Goal: Transaction & Acquisition: Purchase product/service

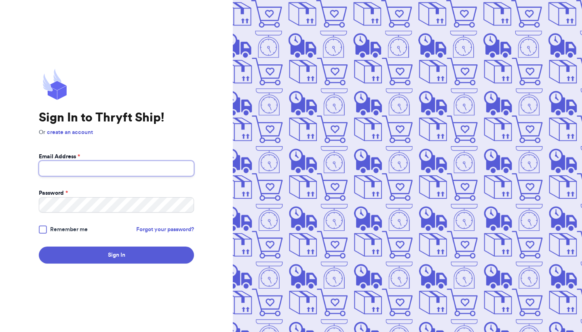
type input "[PERSON_NAME][EMAIL_ADDRESS][DOMAIN_NAME]"
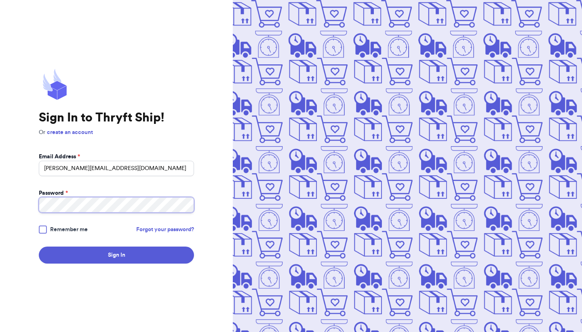
click at [116, 255] on button "Sign In" at bounding box center [116, 254] width 155 height 17
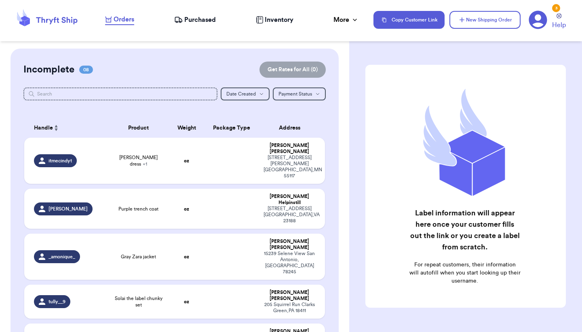
click at [122, 22] on span "Orders" at bounding box center [124, 20] width 21 height 10
click at [147, 161] on span "+ 1" at bounding box center [145, 163] width 4 height 5
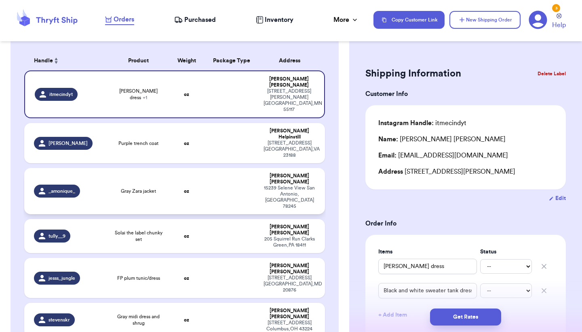
scroll to position [231, 0]
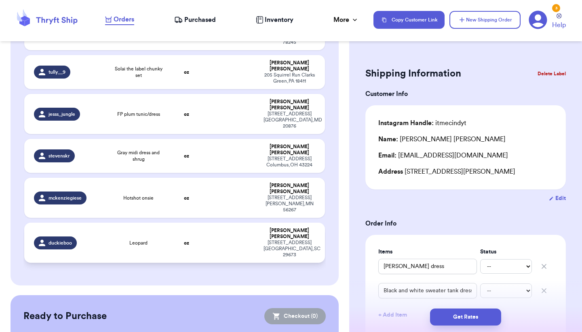
click at [161, 239] on div "Leopard" at bounding box center [138, 242] width 51 height 6
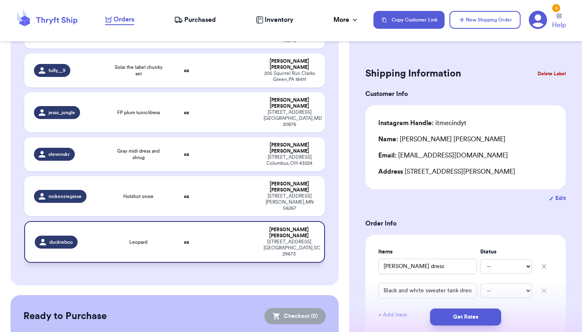
type input "Leopard"
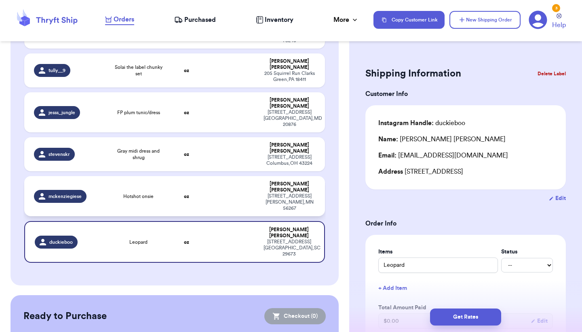
click at [161, 176] on td "Hotshot onsie" at bounding box center [138, 196] width 60 height 40
type input "Hotshot onsie"
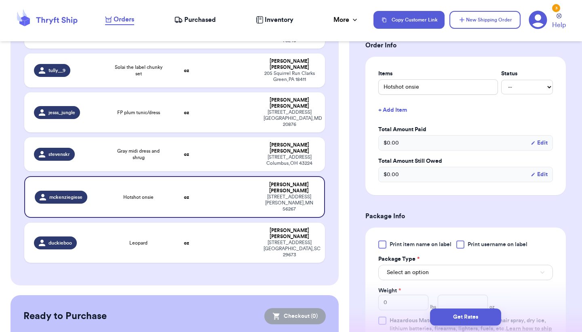
scroll to position [214, 0]
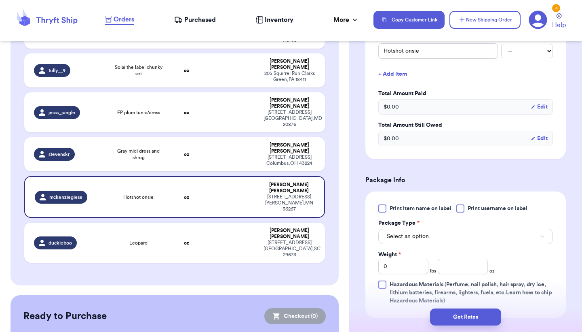
click at [425, 243] on button "Select an option" at bounding box center [465, 235] width 175 height 15
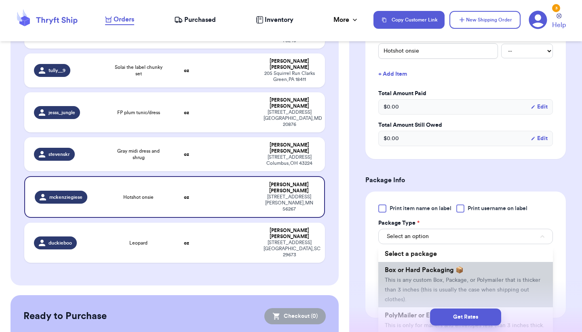
click at [413, 285] on span "This is any custom Box, Package, or Polymailer that is thicker than 3 inches (t…" at bounding box center [463, 289] width 156 height 25
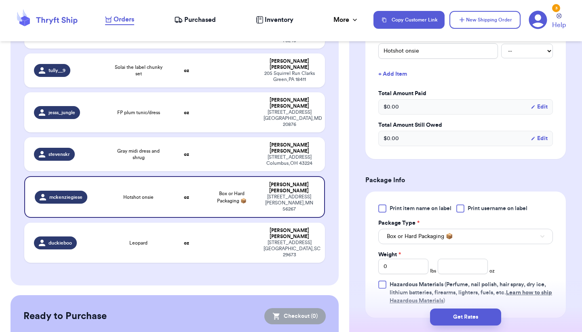
click at [431, 236] on span "Box or Hard Packaging 📦" at bounding box center [420, 236] width 66 height 8
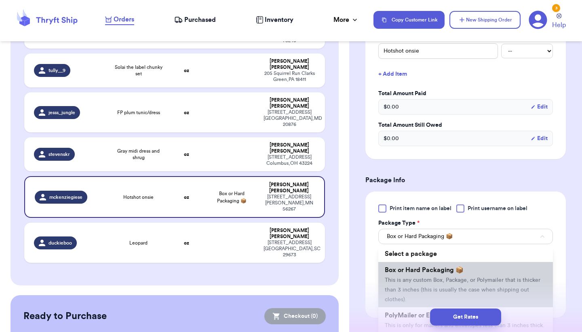
scroll to position [27, 0]
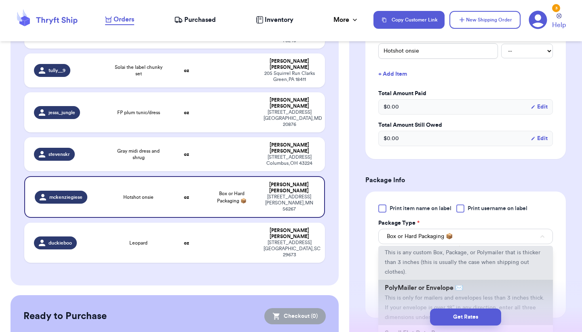
click at [425, 289] on span "PolyMailer or Envelope ✉️" at bounding box center [424, 287] width 78 height 6
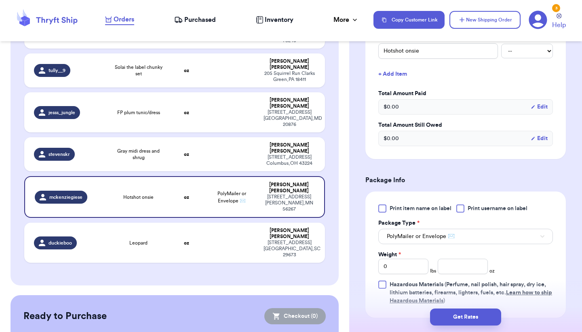
click at [407, 275] on div "Print item name on label Print username on label Package Type * PolyMailer or E…" at bounding box center [465, 254] width 175 height 100
click at [409, 266] on input "0" at bounding box center [403, 265] width 50 height 15
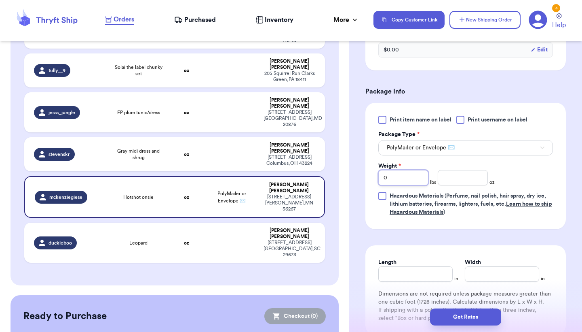
scroll to position [305, 0]
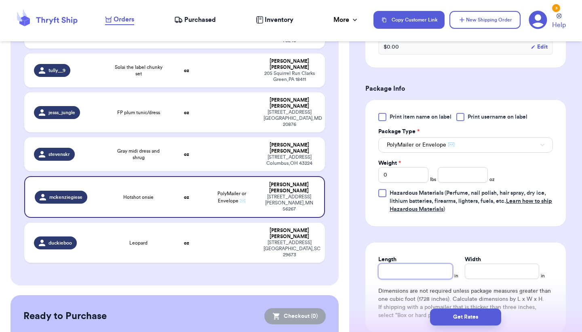
click at [411, 267] on input "Length" at bounding box center [415, 270] width 74 height 15
type input "9"
type input "9.5"
type input "5"
type input "9"
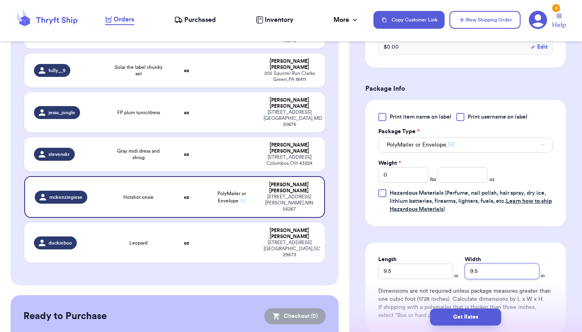
type input "9.5"
click at [457, 175] on input "number" at bounding box center [463, 174] width 50 height 15
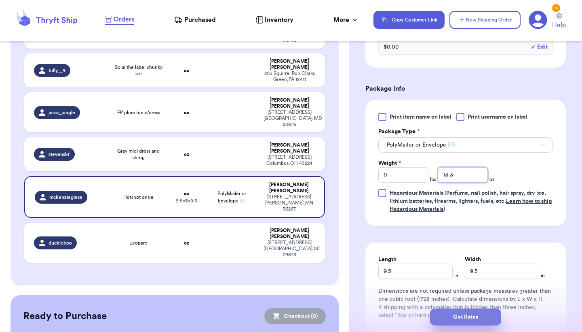
type input "13.3"
click at [453, 315] on button "Get Rates" at bounding box center [465, 316] width 71 height 17
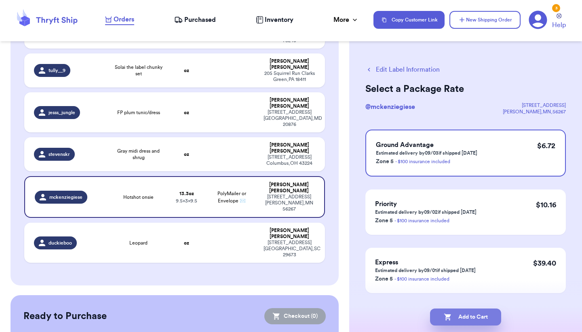
click at [465, 314] on button "Add to Cart" at bounding box center [465, 316] width 71 height 17
checkbox input "true"
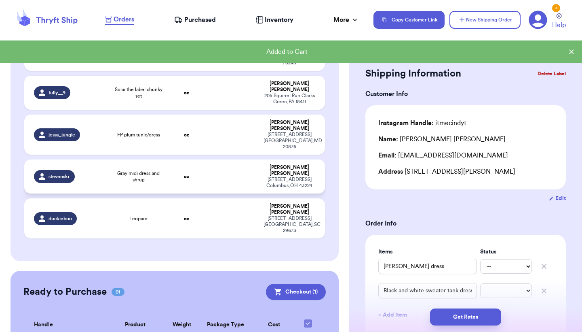
click at [168, 159] on td "Gray midi dress and shrug" at bounding box center [138, 176] width 60 height 34
type input "Gray midi dress and shrug"
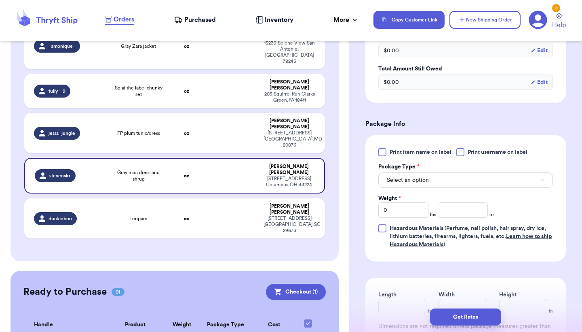
scroll to position [374, 0]
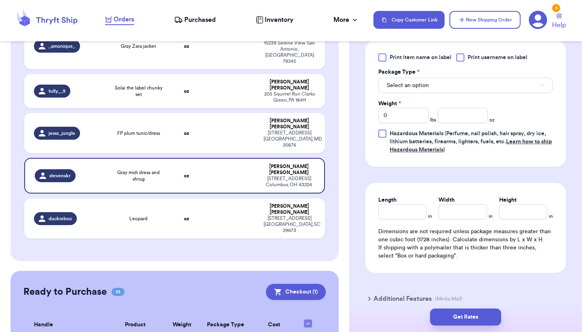
click at [454, 78] on button "Select an option" at bounding box center [465, 85] width 175 height 15
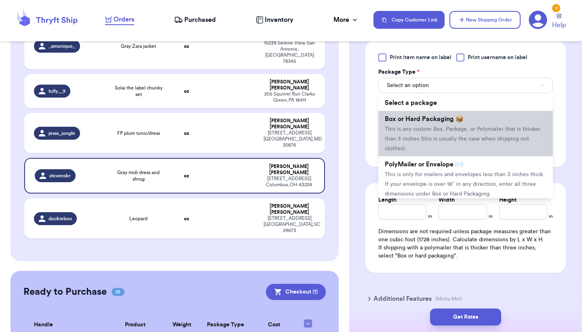
click at [425, 144] on li "Box or Hard Packaging 📦 This is any custom Box, Package, or Polymailer that is …" at bounding box center [465, 133] width 175 height 45
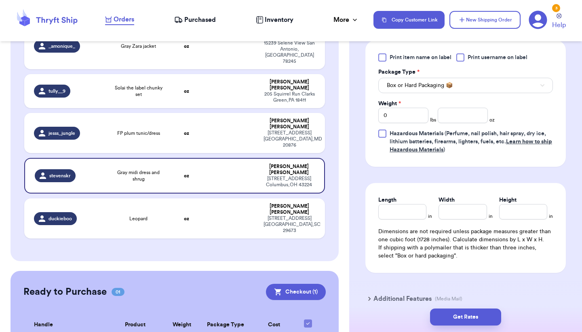
click at [457, 78] on button "Box or Hard Packaging 📦" at bounding box center [465, 85] width 175 height 15
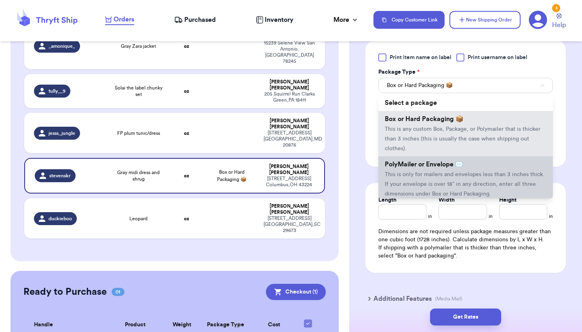
click at [442, 156] on li "PolyMailer or Envelope ✉️ This is only for mailers and envelopes less than 3 in…" at bounding box center [465, 178] width 175 height 45
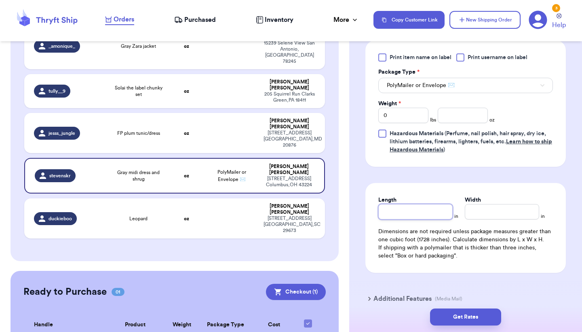
click at [406, 204] on input "Length" at bounding box center [415, 211] width 74 height 15
type input "1"
type input "10"
type input "1"
type input "10"
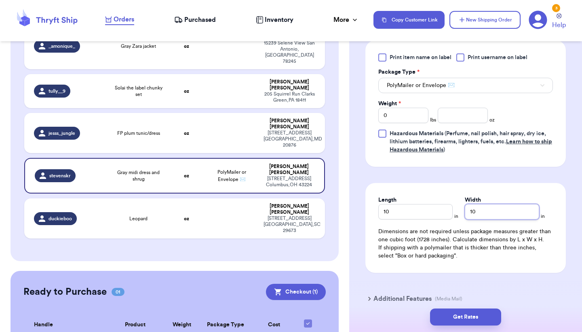
type input "10"
click at [397, 115] on div "Print item name on label Print username on label Package Type * PolyMailer or E…" at bounding box center [465, 103] width 175 height 100
click at [398, 115] on div "Print item name on label Print username on label Package Type * PolyMailer or E…" at bounding box center [465, 103] width 175 height 100
click at [399, 111] on input "0" at bounding box center [403, 115] width 50 height 15
click at [400, 111] on input "0" at bounding box center [403, 115] width 50 height 15
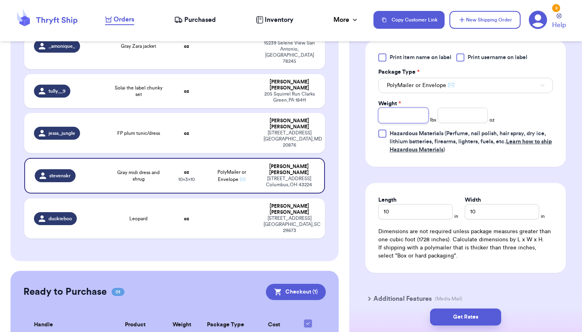
type input "2"
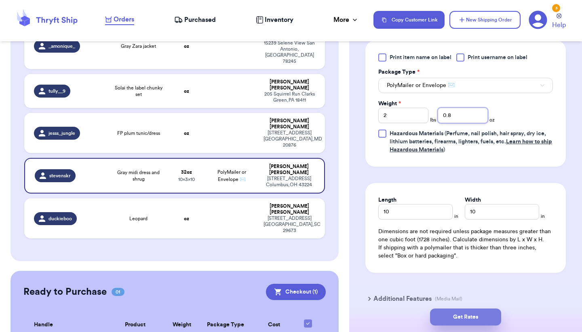
type input "0.8"
click at [467, 323] on button "Get Rates" at bounding box center [465, 316] width 71 height 17
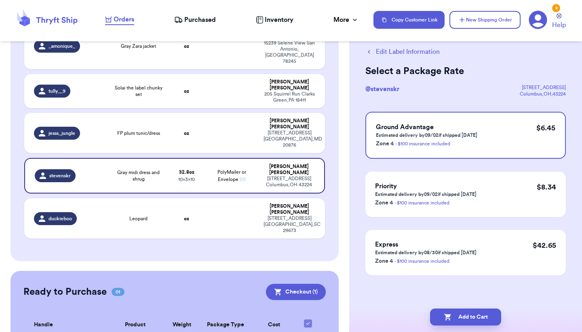
scroll to position [0, 0]
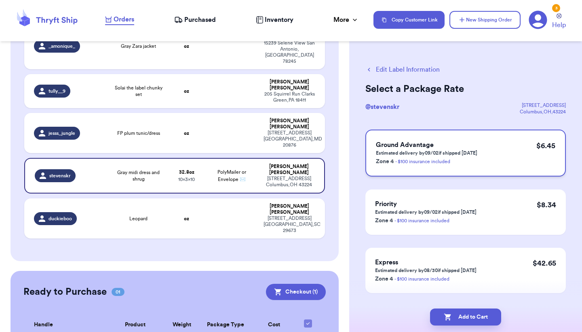
click at [526, 153] on div "Ground Advantage Estimated delivery by 09/02 if shipped [DATE] Zone 4 - $100 in…" at bounding box center [466, 152] width 201 height 47
click at [467, 317] on button "Add to Cart" at bounding box center [465, 316] width 71 height 17
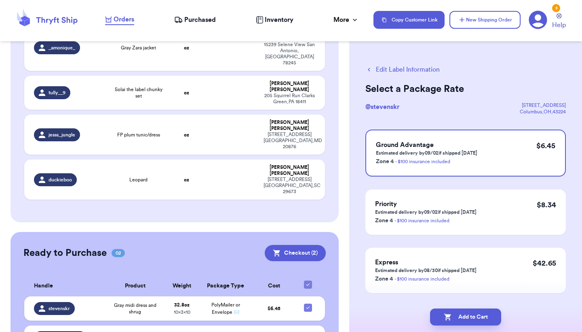
checkbox input "true"
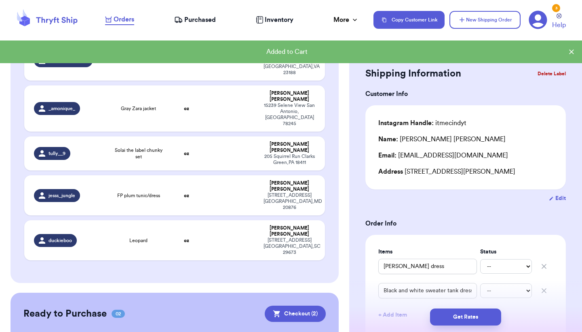
scroll to position [148, 0]
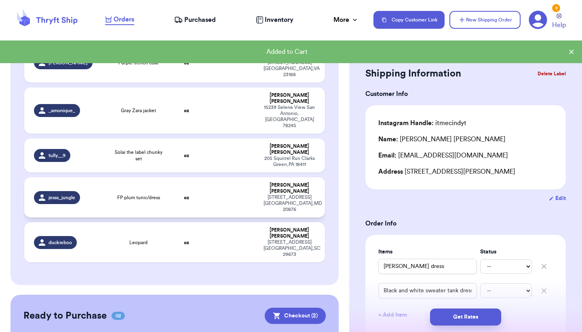
click at [144, 194] on span "FP plum tunic/dress" at bounding box center [138, 197] width 43 height 6
type input "FP plum tunic/dress"
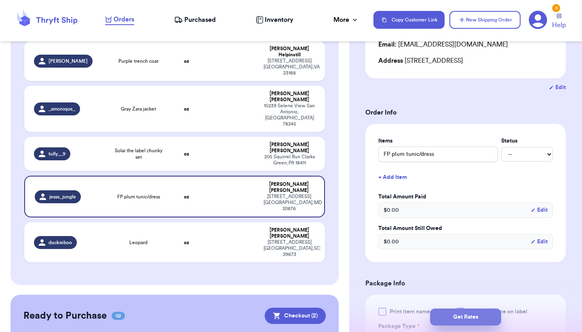
scroll to position [222, 0]
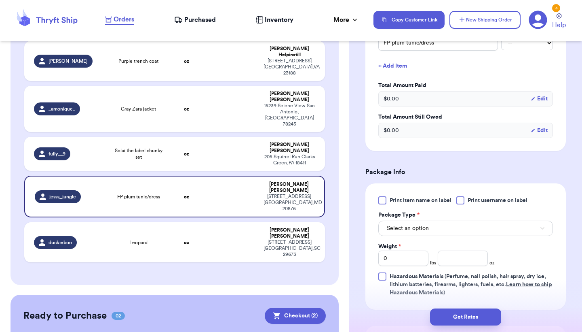
click at [447, 236] on button "Select an option" at bounding box center [465, 227] width 175 height 15
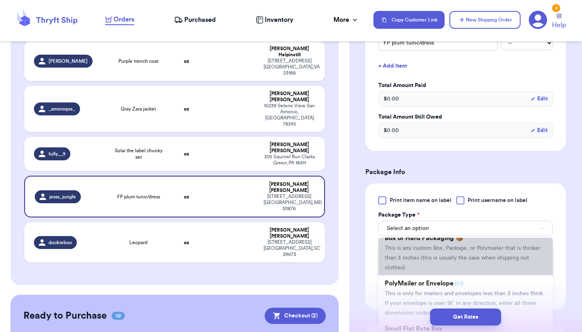
scroll to position [60, 0]
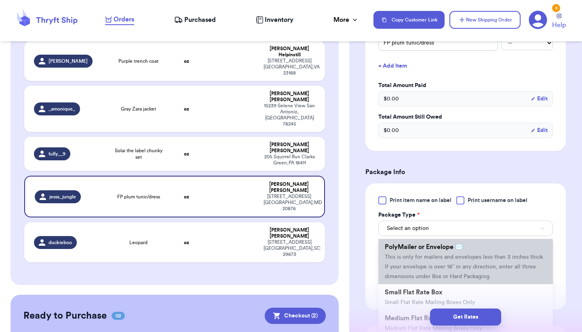
click at [419, 277] on span "This is only for mailers and envelopes less than 3 inches thick. If your envelo…" at bounding box center [465, 266] width 160 height 25
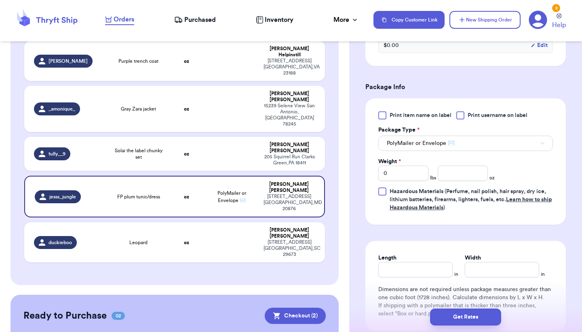
scroll to position [306, 0]
click at [395, 277] on input "Length" at bounding box center [415, 269] width 74 height 15
type input "1"
type input "10"
type input "9"
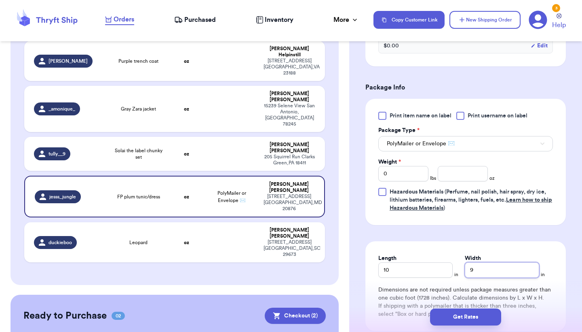
type input "9"
click at [409, 181] on input "0" at bounding box center [403, 173] width 50 height 15
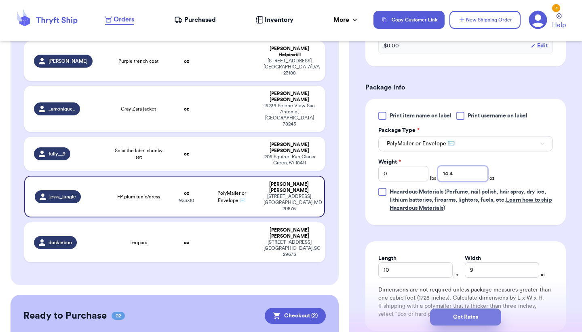
type input "14.4"
click at [454, 322] on button "Get Rates" at bounding box center [465, 316] width 71 height 17
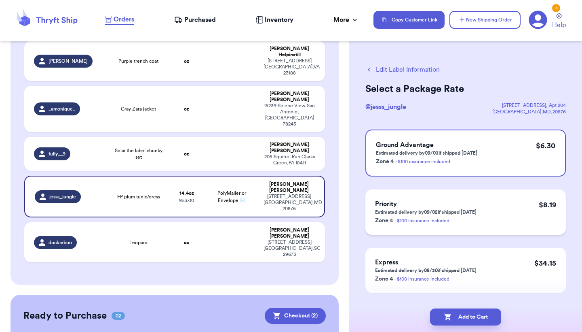
click at [444, 205] on h3 "Priority" at bounding box center [425, 204] width 101 height 10
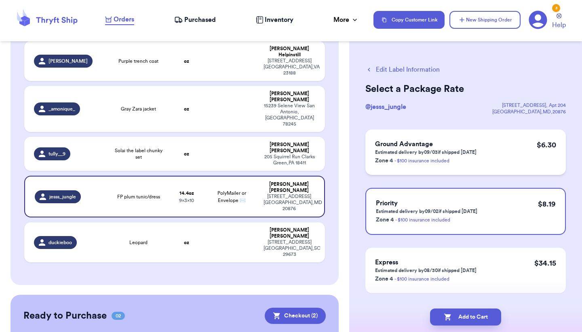
click at [518, 147] on div "Ground Advantage Estimated delivery by 09/03 if shipped [DATE] Zone 4 - $100 in…" at bounding box center [466, 151] width 201 height 45
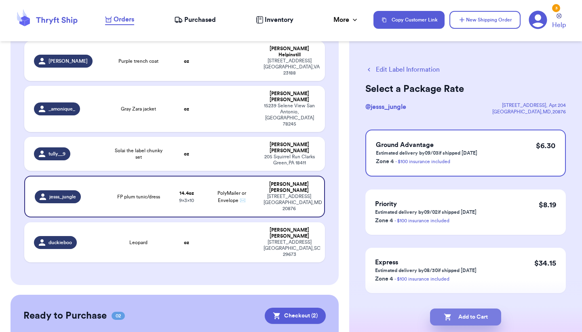
click at [484, 321] on button "Add to Cart" at bounding box center [465, 316] width 71 height 17
checkbox input "true"
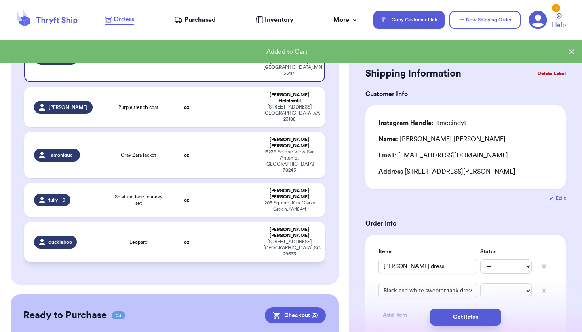
scroll to position [101, 0]
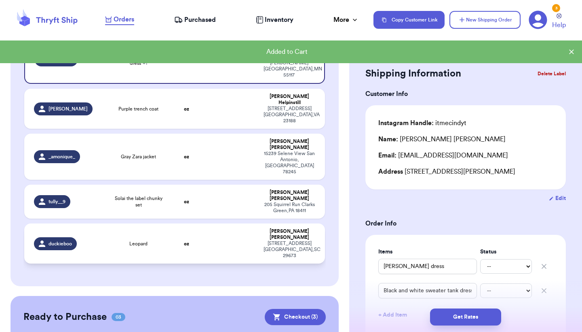
click at [226, 223] on td at bounding box center [232, 243] width 54 height 40
type input "Leopard"
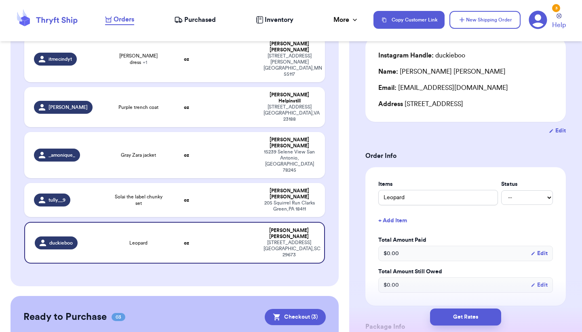
scroll to position [232, 0]
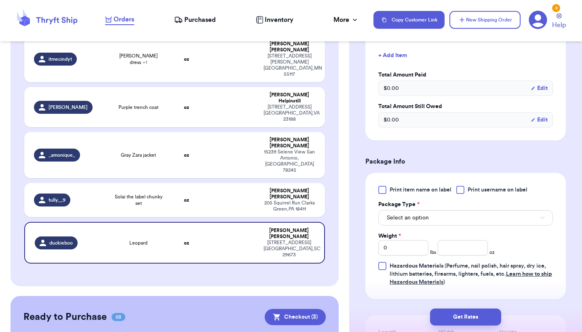
click at [434, 217] on button "Select an option" at bounding box center [465, 217] width 175 height 15
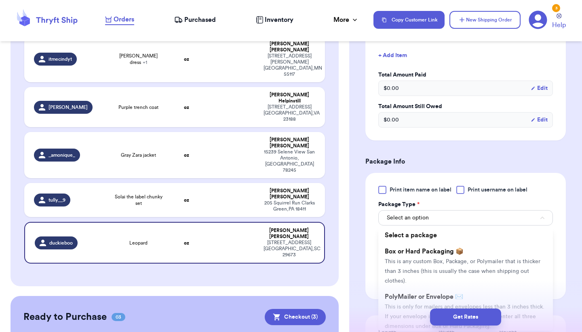
click at [425, 295] on span "PolyMailer or Envelope ✉️" at bounding box center [424, 296] width 78 height 6
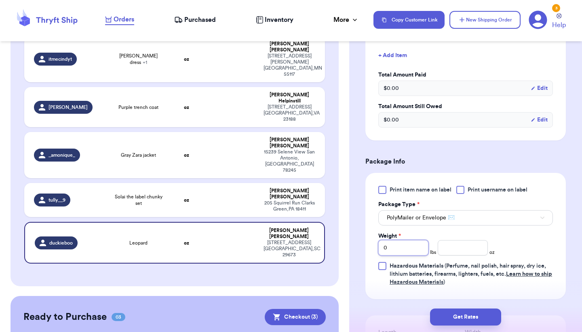
click at [416, 242] on input "0" at bounding box center [403, 247] width 50 height 15
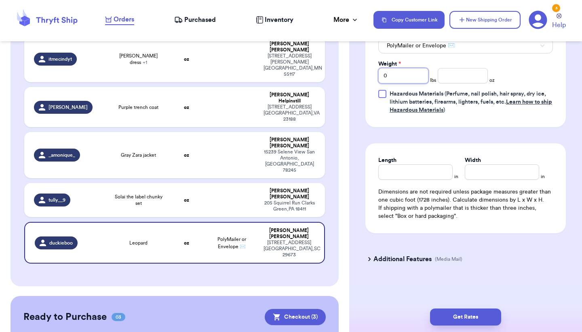
scroll to position [406, 0]
click at [418, 171] on input "Length" at bounding box center [415, 171] width 74 height 15
type input "1"
type input "10"
type input "9"
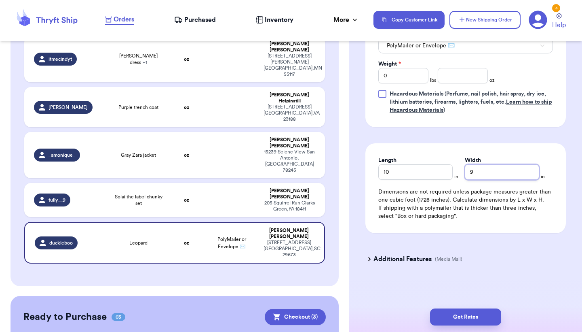
type input "9"
click at [411, 78] on input "0" at bounding box center [403, 75] width 50 height 15
type input "1"
type input "14.9"
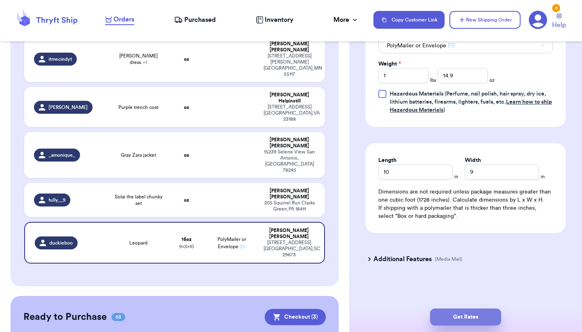
click at [447, 317] on button "Get Rates" at bounding box center [465, 316] width 71 height 17
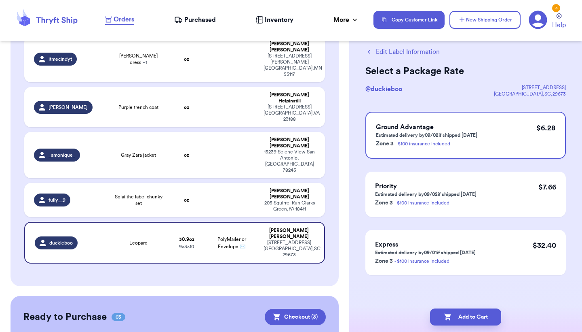
scroll to position [0, 0]
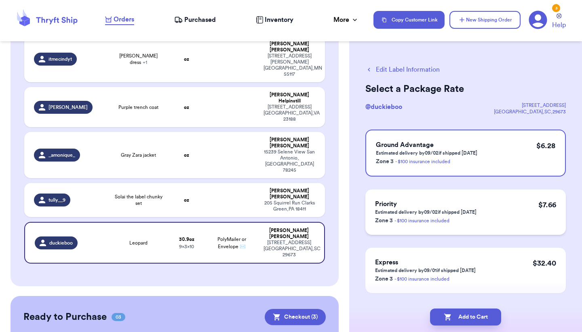
click at [504, 231] on div "Priority Estimated delivery by 09/02 if shipped [DATE] Zone 3 - $100 insurance …" at bounding box center [466, 211] width 201 height 45
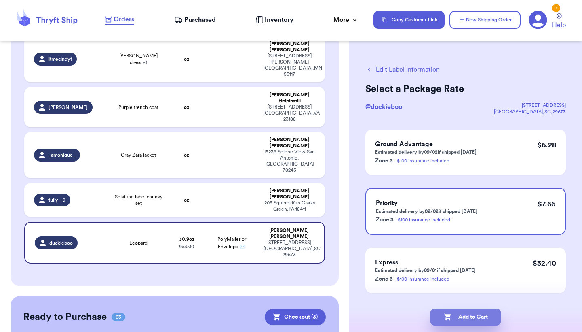
click at [471, 312] on button "Add to Cart" at bounding box center [465, 316] width 71 height 17
checkbox input "true"
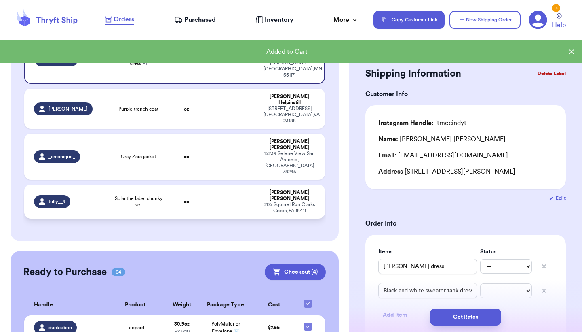
click at [218, 184] on td at bounding box center [232, 201] width 54 height 34
type input "Solai the label chunky set"
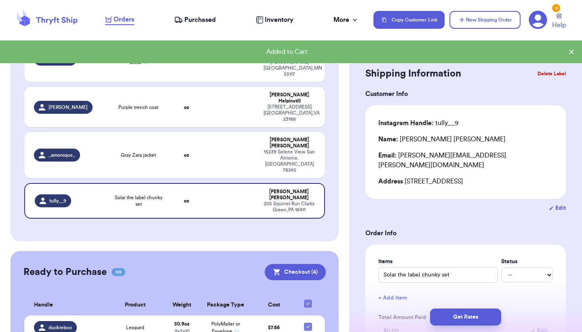
click at [310, 323] on icon at bounding box center [308, 326] width 6 height 6
click at [308, 322] on input "checkbox" at bounding box center [308, 322] width 0 height 0
checkbox input "false"
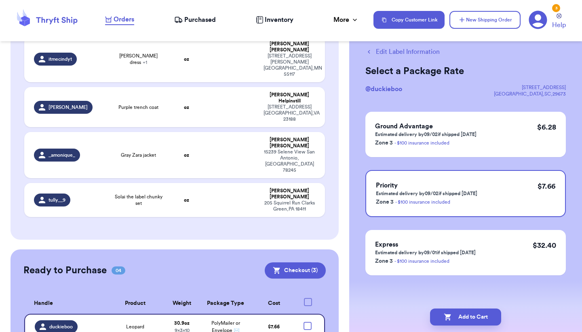
scroll to position [18, 0]
click at [243, 183] on td at bounding box center [232, 200] width 54 height 34
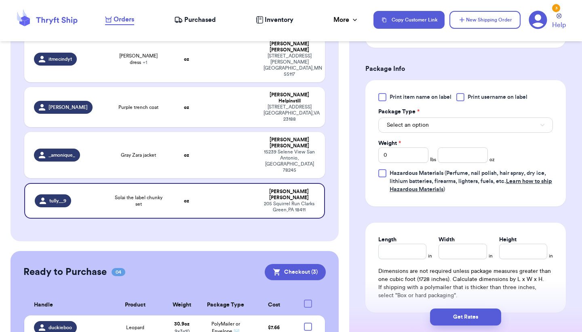
scroll to position [345, 0]
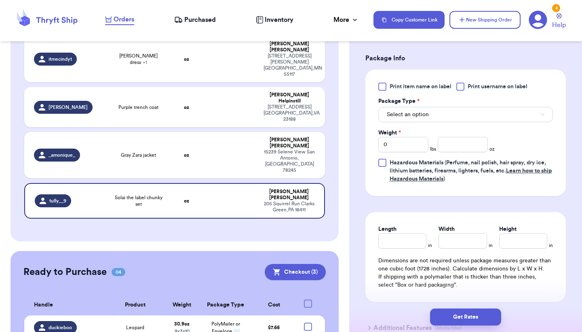
click at [468, 107] on button "Select an option" at bounding box center [465, 114] width 175 height 15
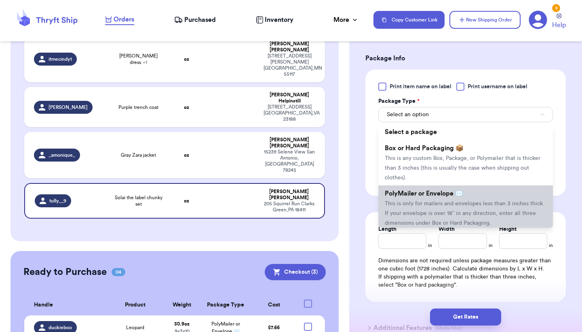
click at [442, 201] on span "This is only for mailers and envelopes less than 3 inches thick. If your envelo…" at bounding box center [465, 213] width 160 height 25
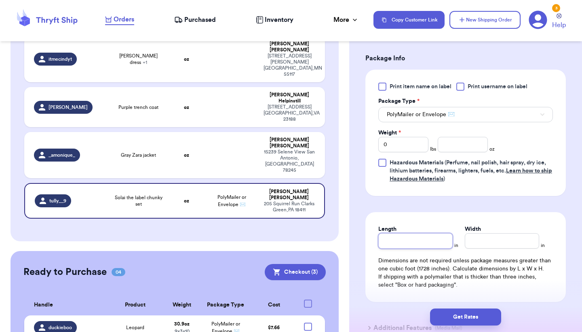
click at [424, 233] on input "Length" at bounding box center [415, 240] width 74 height 15
type input "1"
type input "10"
type input "9"
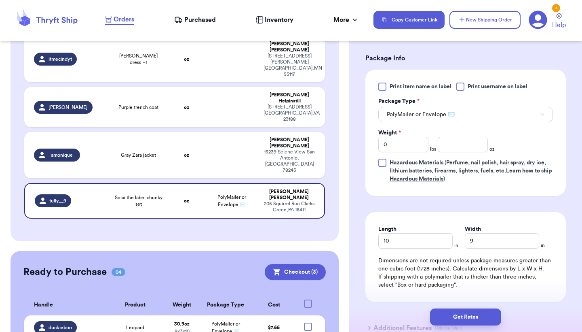
click at [262, 315] on td "$ 7.66" at bounding box center [274, 327] width 44 height 24
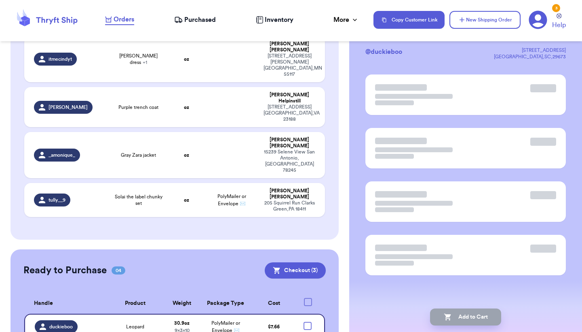
scroll to position [0, 0]
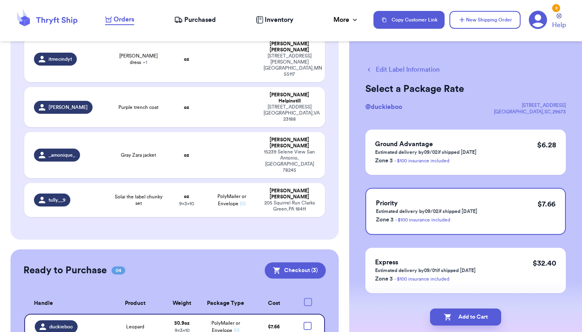
click at [377, 71] on button "Edit Label Information" at bounding box center [403, 70] width 74 height 10
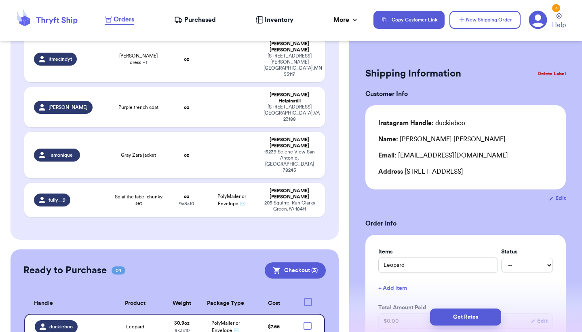
checkbox input "true"
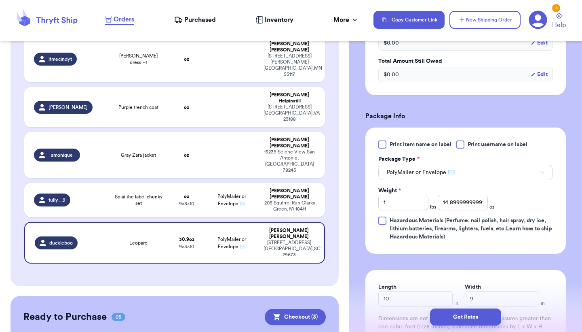
scroll to position [356, 0]
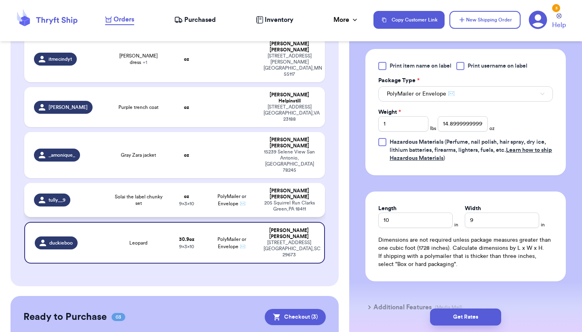
click at [275, 200] on div "[STREET_ADDRESS]" at bounding box center [290, 206] width 52 height 12
type input "Solai the label chunky set"
type input "0"
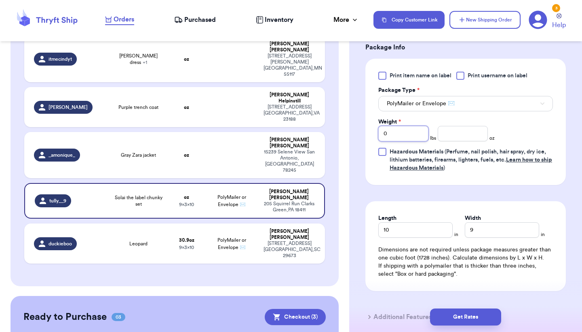
click at [415, 126] on input "0" at bounding box center [403, 133] width 50 height 15
type input "1"
type input "14.8"
click at [464, 322] on button "Get Rates" at bounding box center [465, 316] width 71 height 17
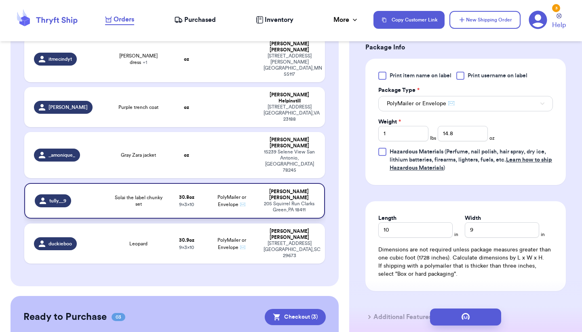
scroll to position [0, 0]
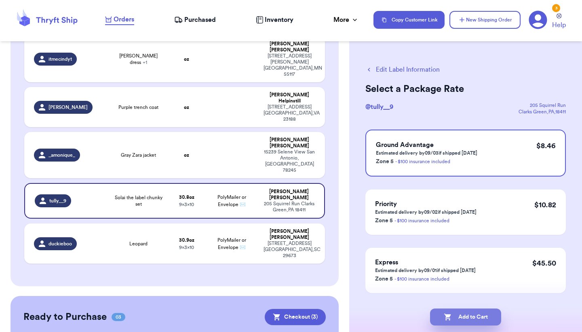
click at [477, 316] on button "Add to Cart" at bounding box center [465, 316] width 71 height 17
checkbox input "true"
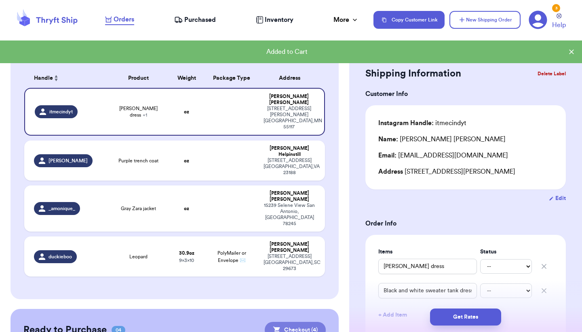
scroll to position [49, 0]
click at [244, 188] on td at bounding box center [232, 209] width 54 height 46
type input "Gray Zara jacket"
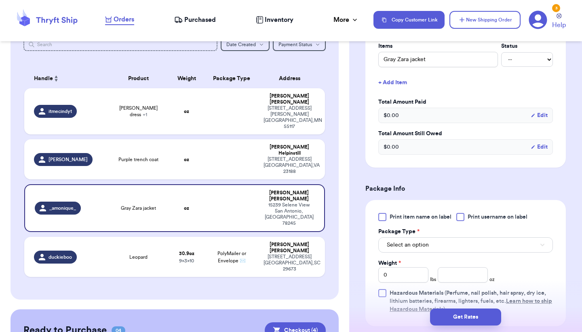
scroll to position [285, 0]
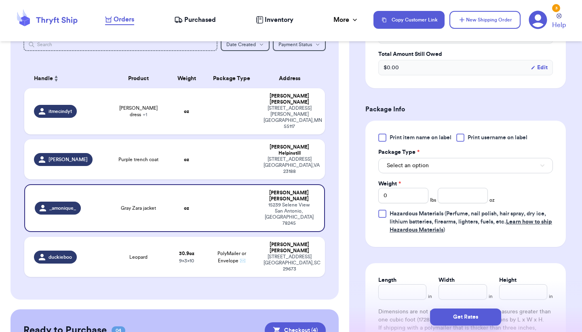
click at [428, 164] on span "Select an option" at bounding box center [408, 165] width 42 height 8
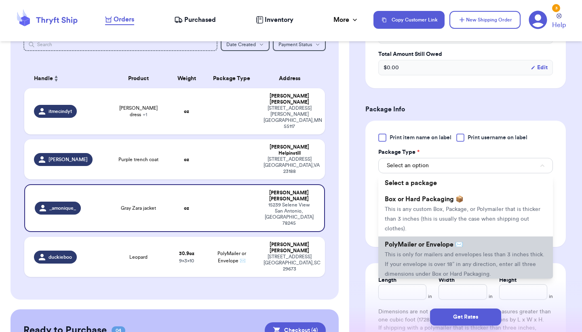
click at [420, 270] on li "PolyMailer or Envelope ✉️ This is only for mailers and envelopes less than 3 in…" at bounding box center [465, 258] width 175 height 45
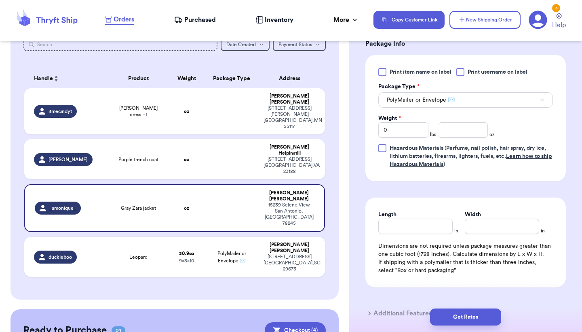
scroll to position [389, 0]
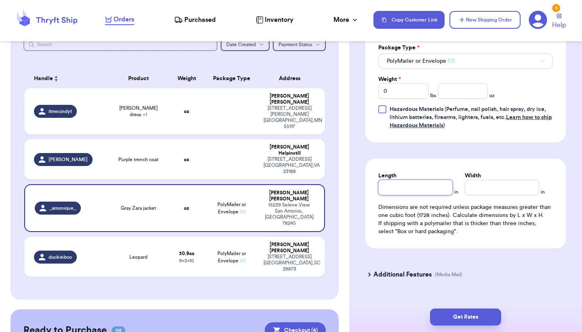
click at [421, 183] on input "Length" at bounding box center [415, 187] width 74 height 15
type input "9"
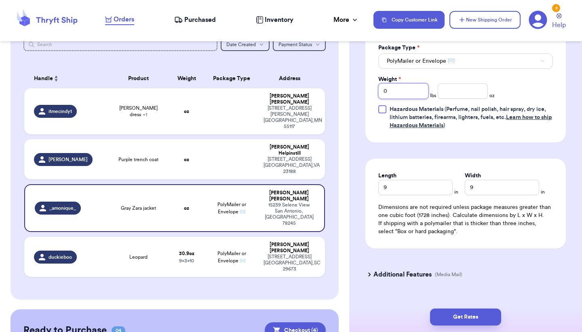
click at [406, 89] on input "0" at bounding box center [403, 90] width 50 height 15
type input "1"
type input "9.3"
click at [458, 319] on button "Get Rates" at bounding box center [465, 316] width 71 height 17
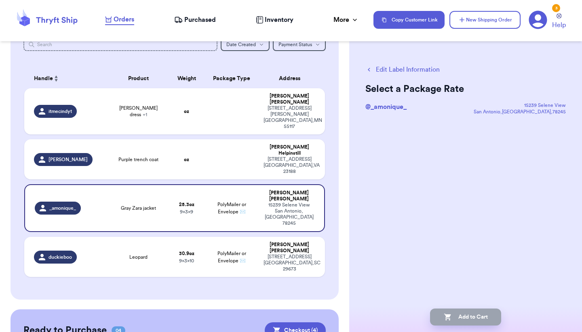
scroll to position [0, 0]
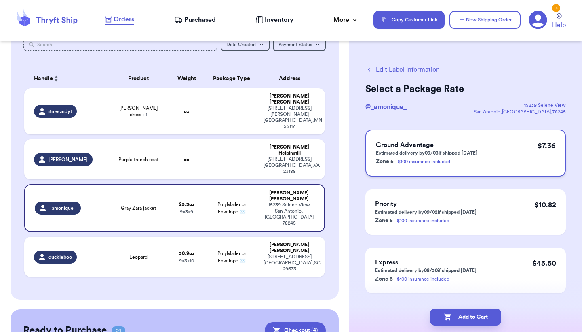
click at [523, 132] on div "Ground Advantage Estimated delivery by 09/03 if shipped [DATE] Zone 5 - $100 in…" at bounding box center [466, 152] width 201 height 47
click at [480, 311] on button "Add to Cart" at bounding box center [465, 316] width 71 height 17
checkbox input "true"
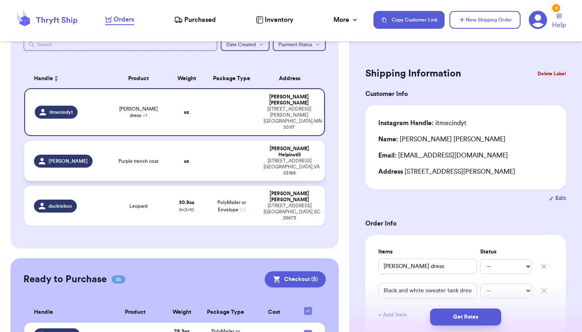
click at [182, 154] on td "oz" at bounding box center [187, 161] width 36 height 40
type input "Purple trench coat"
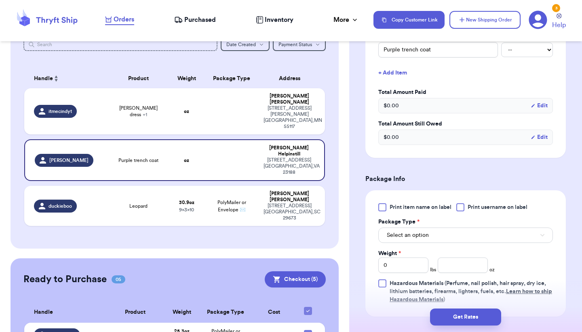
scroll to position [311, 0]
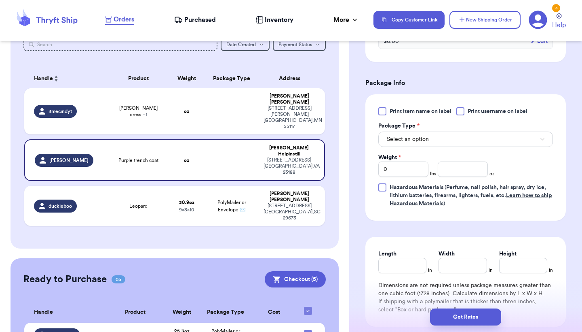
click at [451, 141] on button "Select an option" at bounding box center [465, 138] width 175 height 15
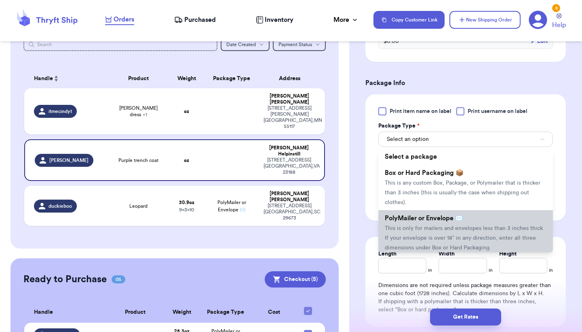
click at [427, 225] on li "PolyMailer or Envelope ✉️ This is only for mailers and envelopes less than 3 in…" at bounding box center [465, 232] width 175 height 45
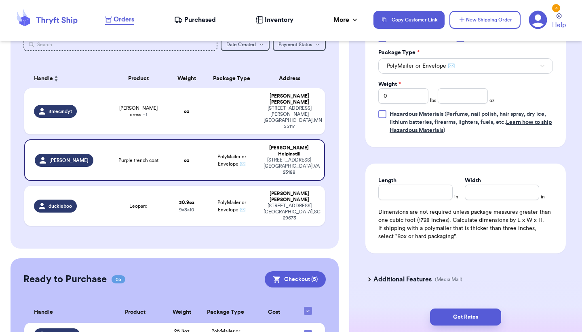
scroll to position [393, 0]
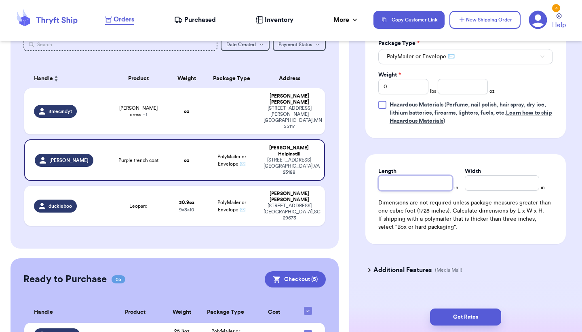
click at [401, 190] on input "Length" at bounding box center [415, 182] width 74 height 15
type input "1"
type input "12"
type input "1"
type input "18"
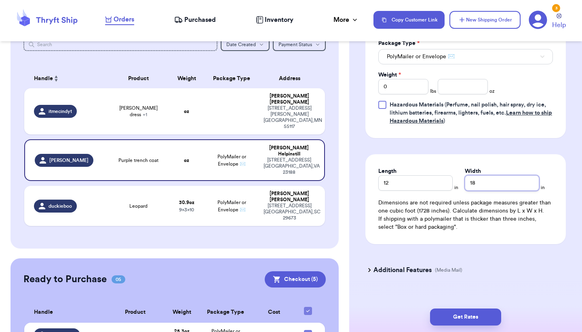
type input "18"
click at [399, 92] on input "0" at bounding box center [403, 86] width 50 height 15
type input "2"
type input "3"
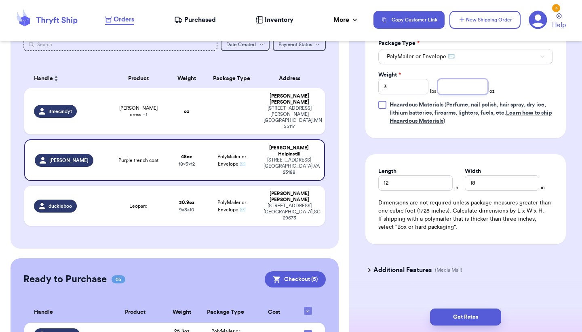
type input "1"
type input "15.2"
click at [463, 317] on button "Get Rates" at bounding box center [465, 316] width 71 height 17
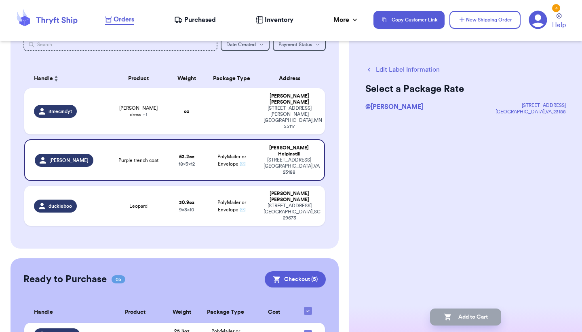
scroll to position [0, 0]
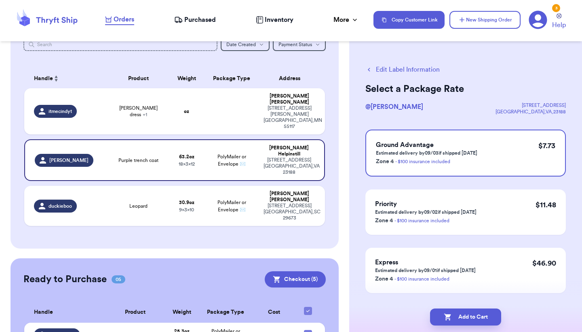
click at [451, 304] on div "Add to Cart" at bounding box center [465, 317] width 233 height 30
click at [448, 316] on icon "button" at bounding box center [447, 316] width 7 height 7
checkbox input "true"
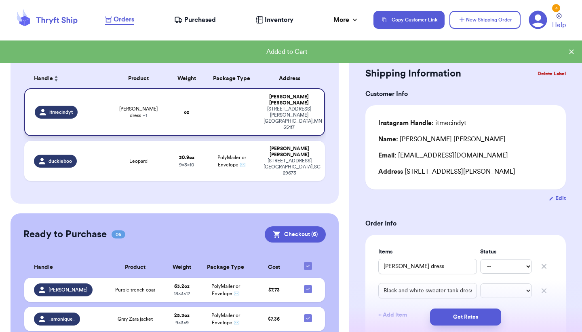
click at [204, 111] on td "oz" at bounding box center [187, 112] width 36 height 48
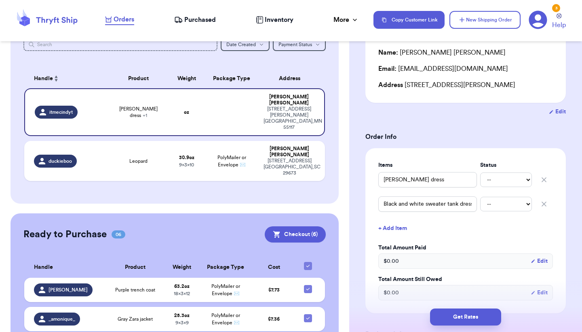
scroll to position [196, 0]
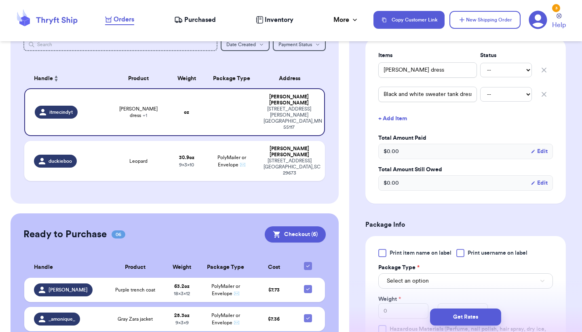
click at [405, 279] on span "Select an option" at bounding box center [408, 281] width 42 height 8
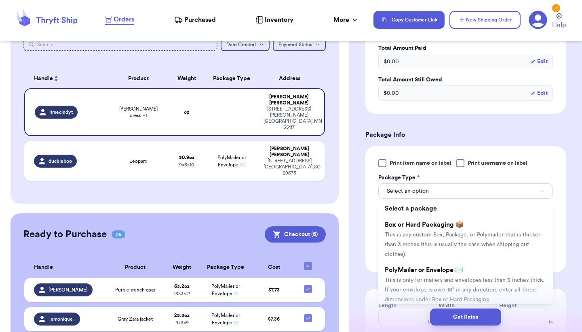
scroll to position [302, 0]
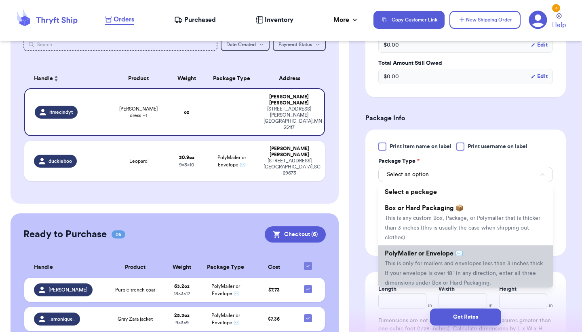
click at [406, 252] on span "PolyMailer or Envelope ✉️" at bounding box center [424, 253] width 78 height 6
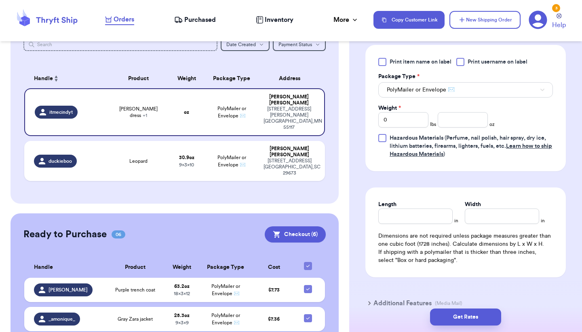
scroll to position [389, 0]
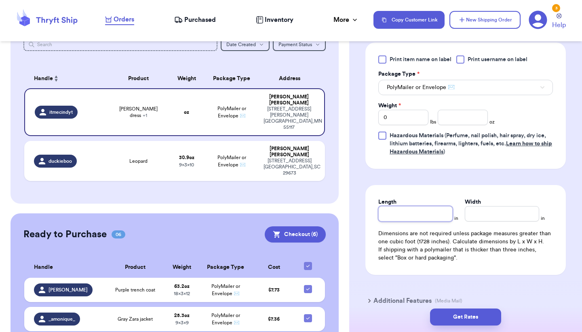
click at [440, 215] on input "Length" at bounding box center [415, 213] width 74 height 15
type input "1"
type input "10"
type input "9"
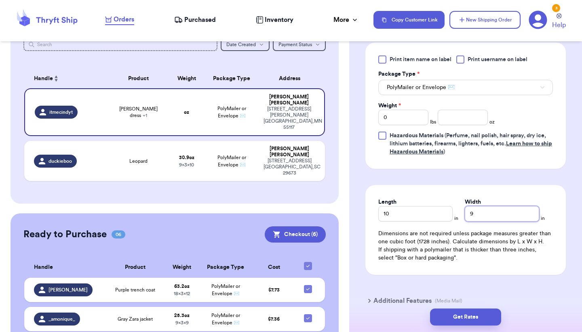
type input "9"
click at [412, 120] on input "0" at bounding box center [403, 117] width 50 height 15
type input "1"
type input "8.9"
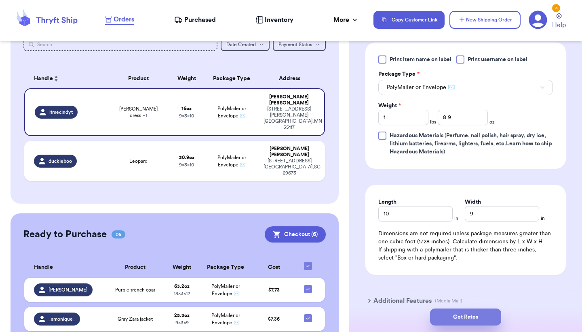
click at [465, 322] on button "Get Rates" at bounding box center [465, 316] width 71 height 17
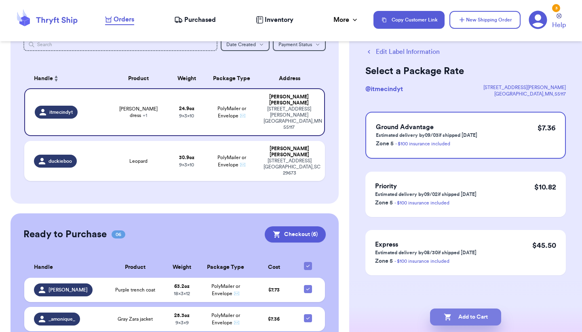
scroll to position [0, 0]
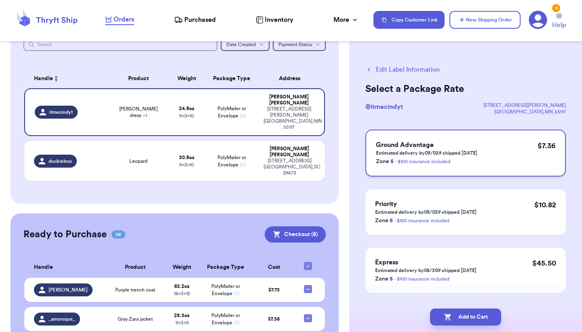
click at [540, 161] on div "$ 7.36" at bounding box center [547, 153] width 18 height 26
click at [481, 316] on button "Add to Cart" at bounding box center [465, 316] width 71 height 17
checkbox input "true"
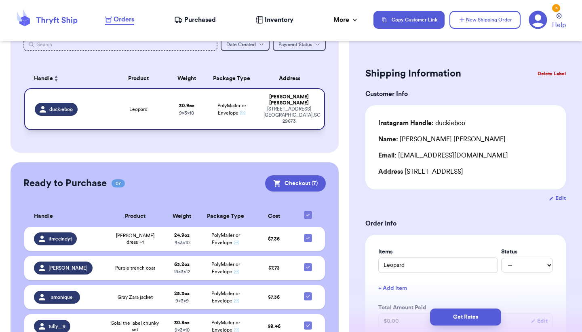
click at [283, 102] on div "[PERSON_NAME]" at bounding box center [289, 100] width 51 height 12
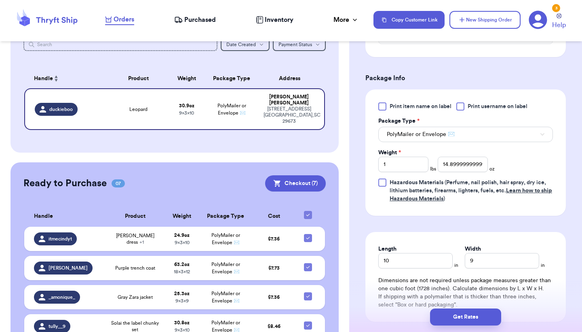
scroll to position [332, 0]
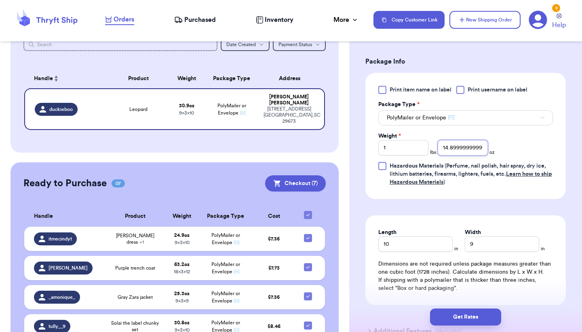
click at [473, 150] on input "14.899999999999999" at bounding box center [463, 147] width 50 height 15
click at [473, 148] on input "14.899999999999999" at bounding box center [463, 147] width 50 height 15
click at [408, 147] on input "1" at bounding box center [403, 147] width 50 height 15
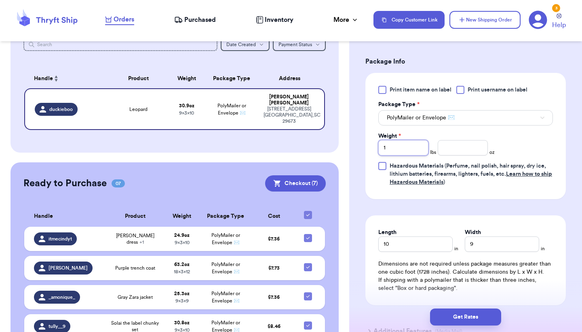
click at [408, 147] on input "1" at bounding box center [403, 147] width 50 height 15
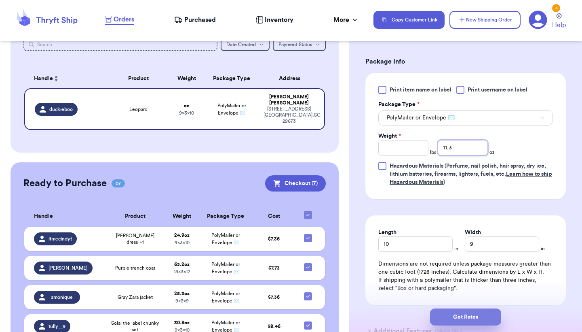
type input "11.3"
click at [465, 316] on button "Get Rates" at bounding box center [465, 316] width 71 height 17
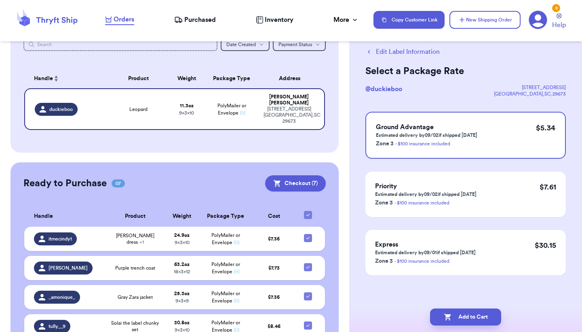
scroll to position [0, 0]
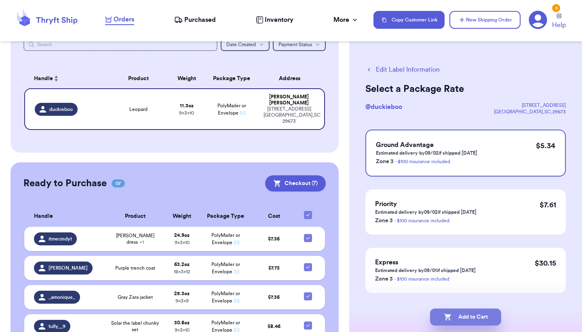
click at [449, 313] on icon "button" at bounding box center [448, 317] width 8 height 8
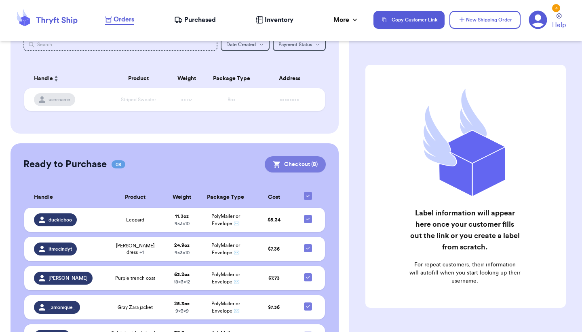
click at [301, 165] on button "Checkout ( 8 )" at bounding box center [295, 164] width 61 height 16
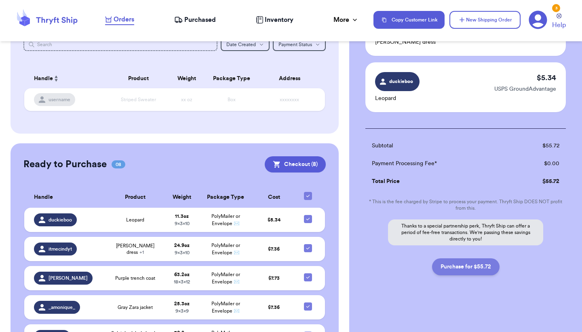
scroll to position [431, 0]
click at [486, 267] on button "Purchase for $55.72" at bounding box center [466, 266] width 68 height 17
checkbox input "false"
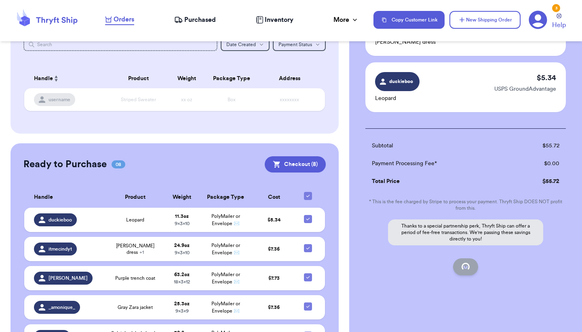
checkbox input "false"
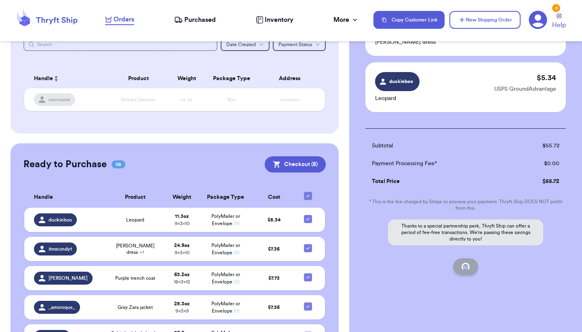
checkbox input "false"
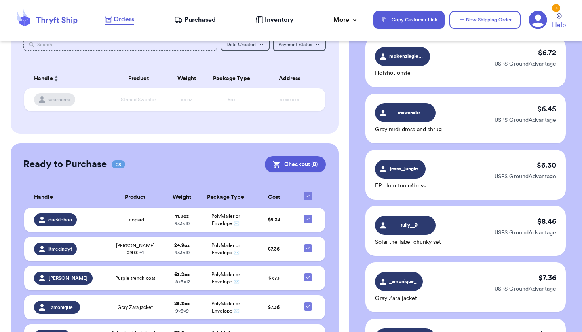
checkbox input "true"
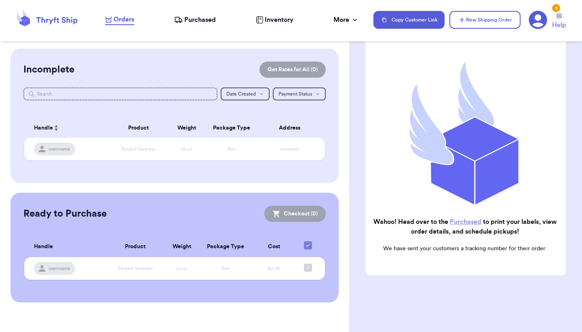
scroll to position [0, 0]
click at [203, 23] on span "Purchased" at bounding box center [200, 20] width 32 height 10
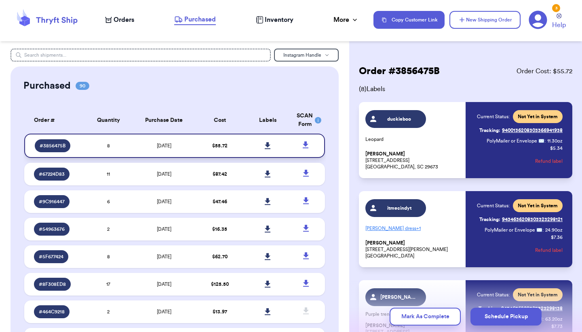
click at [185, 149] on td "[DATE]" at bounding box center [164, 145] width 63 height 24
click at [271, 149] on icon at bounding box center [268, 145] width 6 height 7
click at [123, 14] on nav "Orders Purchased Inventory More Stats Completed Orders Copy Customer Link New S…" at bounding box center [339, 19] width 485 height 27
click at [121, 23] on span "Orders" at bounding box center [124, 20] width 21 height 10
